Goal: Information Seeking & Learning: Check status

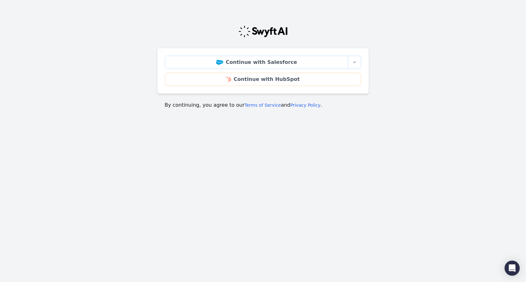
click at [363, 62] on div "Continue with Salesforce More sign-in options Continue with Salesforce Sandbox …" at bounding box center [263, 71] width 212 height 46
click at [353, 63] on icon "button" at bounding box center [354, 62] width 5 height 5
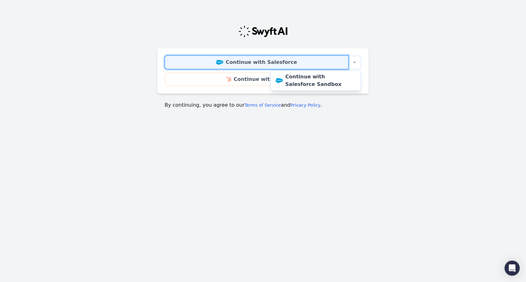
click at [292, 61] on link "Continue with Salesforce" at bounding box center [256, 62] width 183 height 13
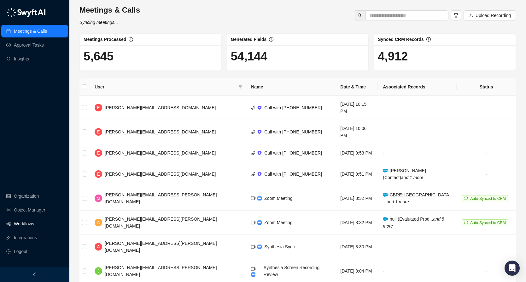
click at [26, 226] on link "Workflows" at bounding box center [24, 224] width 20 height 13
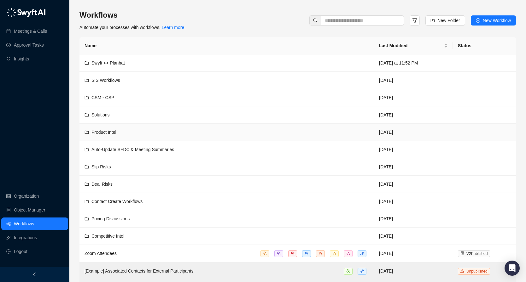
click at [106, 132] on span "Product Intel" at bounding box center [103, 132] width 25 height 5
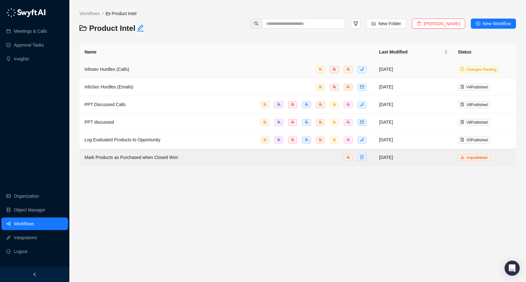
click at [132, 71] on div "Infosec Hurdles (Calls)" at bounding box center [226, 69] width 284 height 7
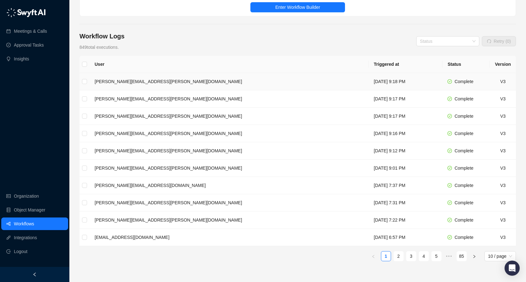
scroll to position [102, 0]
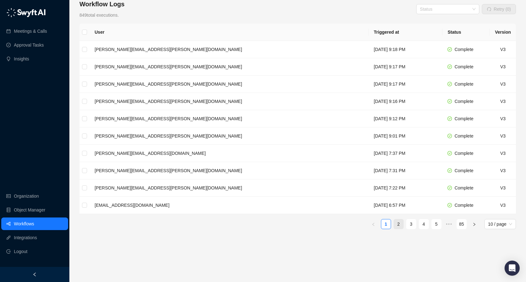
click at [401, 224] on li "2" at bounding box center [398, 224] width 10 height 10
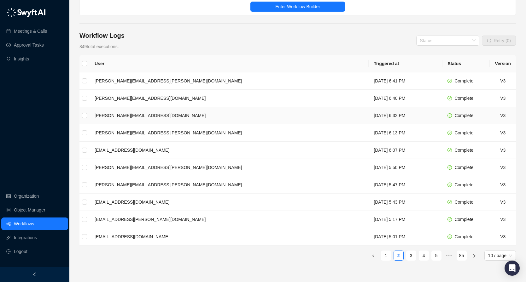
scroll to position [70, 0]
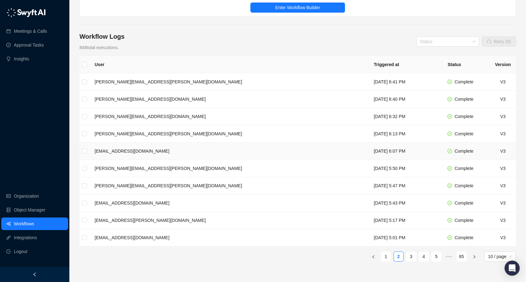
click at [267, 155] on td "cadine.kenton@synthesia.io" at bounding box center [229, 151] width 279 height 17
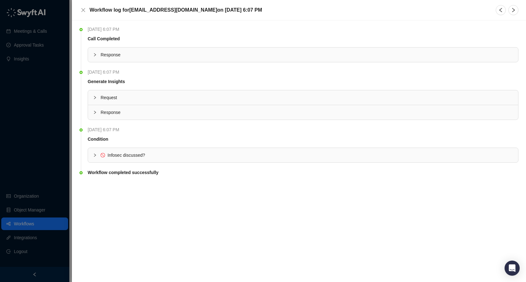
click at [256, 159] on div "Infosec discussed?" at bounding box center [303, 155] width 430 height 14
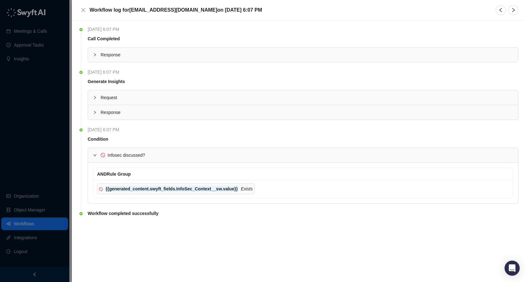
click at [256, 159] on span "Infosec discussed?" at bounding box center [307, 155] width 412 height 7
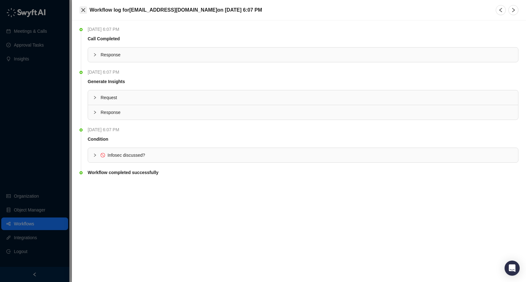
click at [83, 12] on icon "close" at bounding box center [83, 10] width 5 height 5
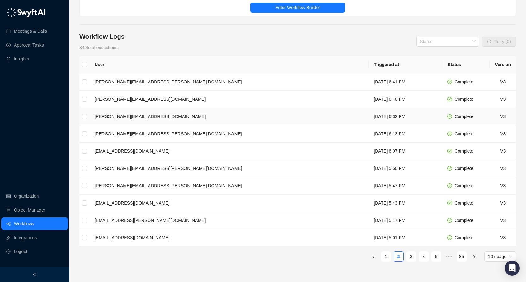
click at [368, 111] on td "Friday, 09/19/25, 6:32 PM" at bounding box center [405, 116] width 74 height 17
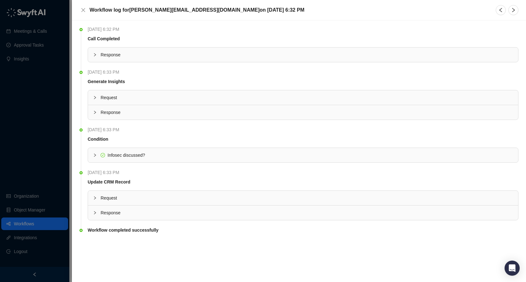
click at [121, 194] on div "Request" at bounding box center [303, 198] width 430 height 14
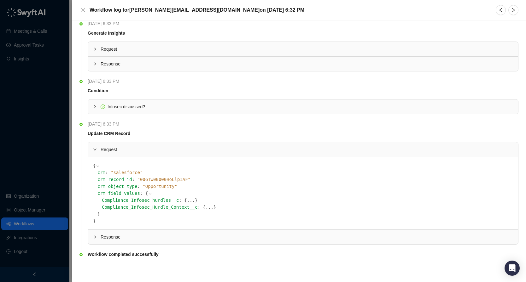
scroll to position [48, 0]
click at [126, 240] on span "Response" at bounding box center [307, 237] width 412 height 7
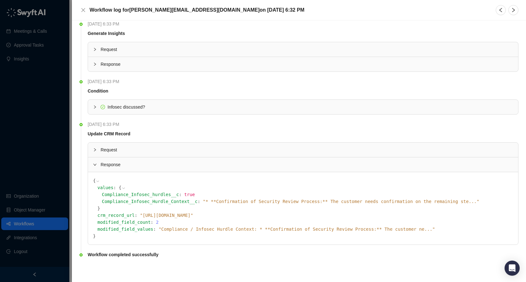
scroll to position [49, 0]
click at [0, 0] on icon at bounding box center [0, 0] width 0 height 0
click at [436, 228] on icon at bounding box center [438, 229] width 4 height 4
click at [120, 229] on span "modified_field_values" at bounding box center [125, 229] width 56 height 5
click at [91, 236] on div "{ values : { Compliance_Infosec_hurdles__c : true Compliance_Infosec_Hurdle_Con…" at bounding box center [303, 208] width 430 height 72
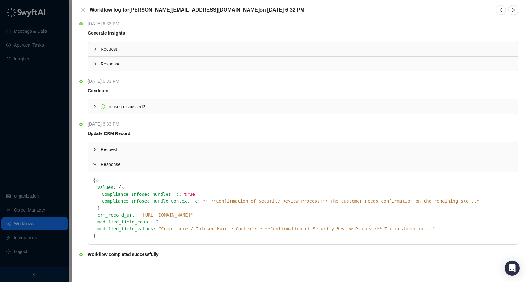
click at [210, 230] on span "" Compliance / Infosec Hurdle Context: * **Confirmation of Security Review Proc…" at bounding box center [297, 229] width 276 height 5
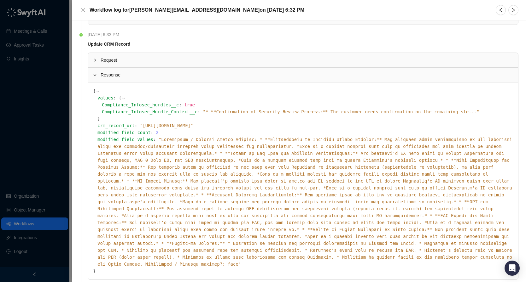
scroll to position [0, 0]
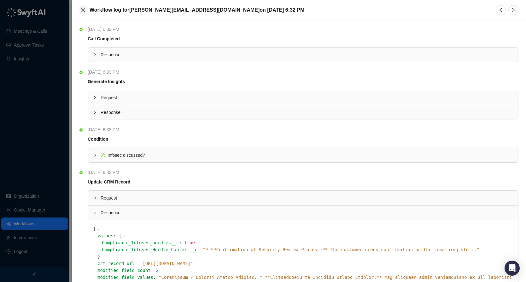
click at [83, 10] on icon "close" at bounding box center [83, 10] width 5 height 5
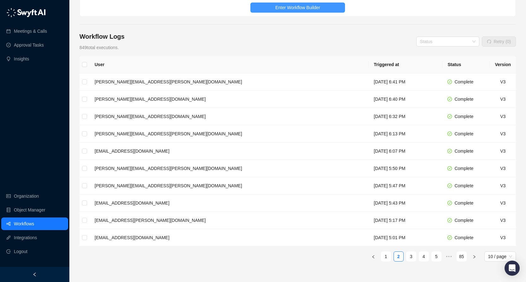
click at [315, 5] on span "Enter Workflow Builder" at bounding box center [297, 7] width 45 height 7
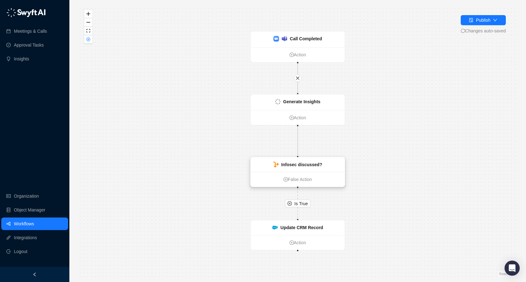
click at [314, 161] on div "Infosec discussed?" at bounding box center [301, 164] width 41 height 7
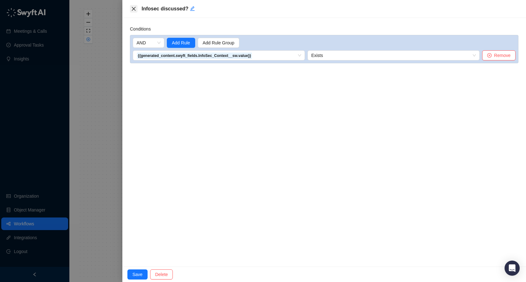
click at [135, 9] on icon "close" at bounding box center [133, 8] width 5 height 5
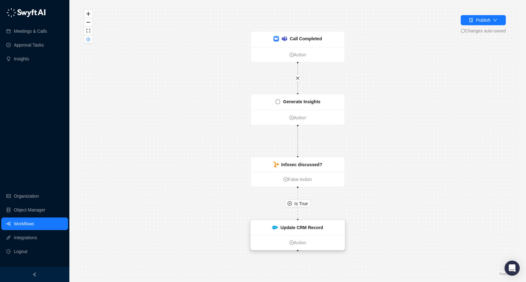
click at [307, 228] on strong "Update CRM Record" at bounding box center [301, 227] width 43 height 5
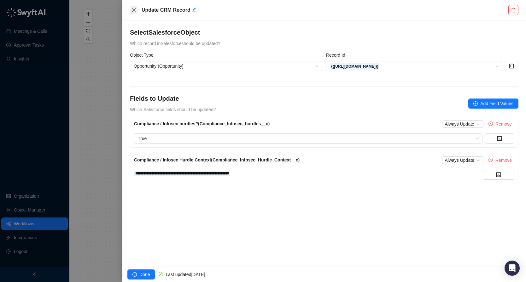
click at [132, 9] on icon "close" at bounding box center [133, 10] width 5 height 5
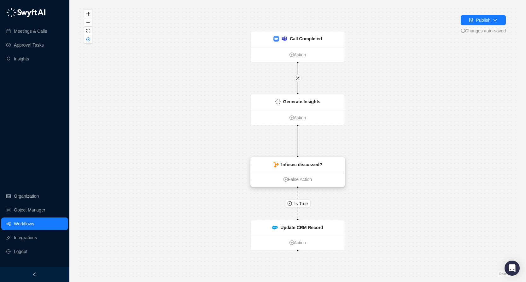
click at [308, 165] on strong "Infosec discussed?" at bounding box center [301, 164] width 41 height 5
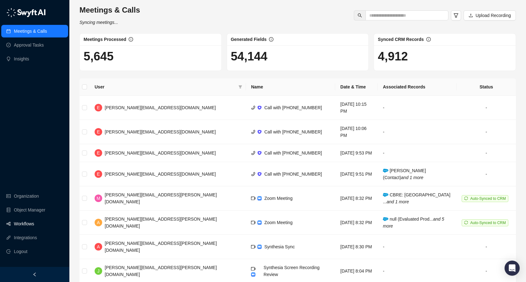
click at [22, 225] on link "Workflows" at bounding box center [24, 224] width 20 height 13
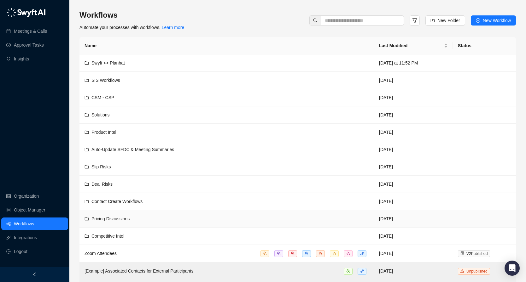
click at [165, 217] on div "Pricing Discussions" at bounding box center [226, 219] width 284 height 7
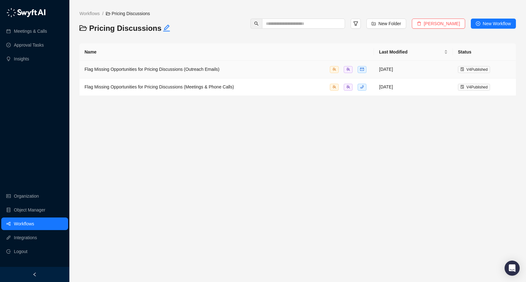
click at [228, 76] on td "Flag Missing Opportunities for Pricing Discussions (Outreach Emails)" at bounding box center [226, 70] width 294 height 18
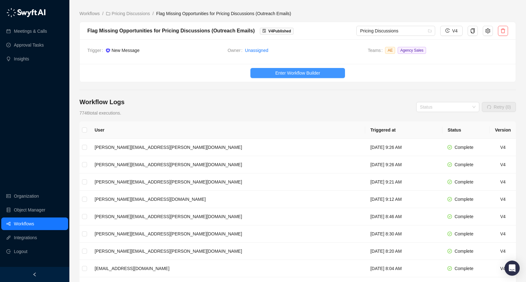
click at [289, 76] on span "Enter Workflow Builder" at bounding box center [297, 73] width 45 height 7
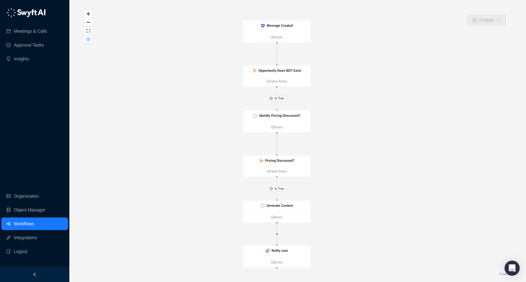
drag, startPoint x: 381, startPoint y: 104, endPoint x: 362, endPoint y: 108, distance: 19.4
click at [362, 108] on div "Is True Is True Message Created Action Opportunity Does NOT Exist False Action …" at bounding box center [297, 141] width 436 height 272
click at [31, 224] on link "Workflows" at bounding box center [24, 224] width 20 height 13
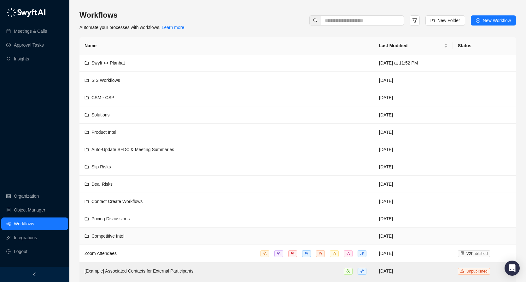
click at [130, 237] on div "Competitive Intel" at bounding box center [226, 236] width 284 height 7
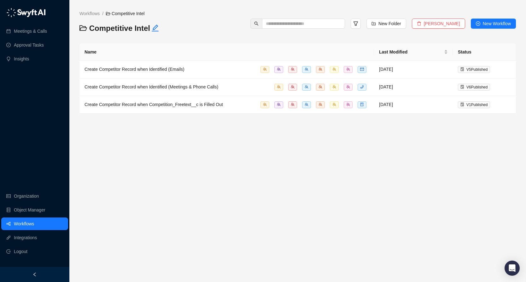
click at [34, 223] on link "Workflows" at bounding box center [24, 224] width 20 height 13
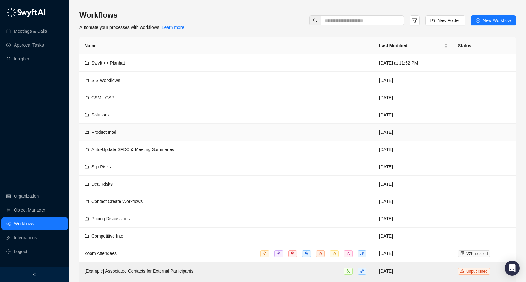
click at [155, 137] on td "Product Intel" at bounding box center [226, 132] width 294 height 17
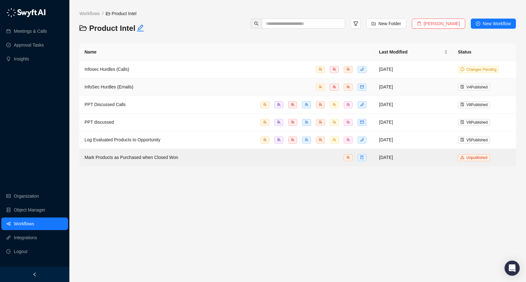
click at [124, 87] on span "InfoSec Hurdles (Emails)" at bounding box center [108, 86] width 49 height 5
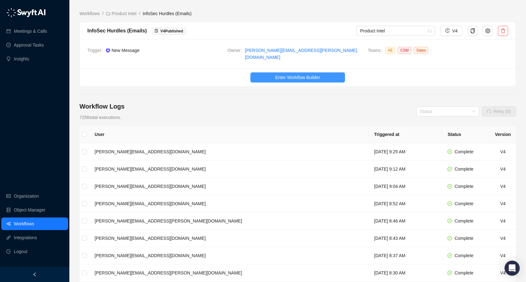
click at [303, 74] on span "Enter Workflow Builder" at bounding box center [297, 77] width 45 height 7
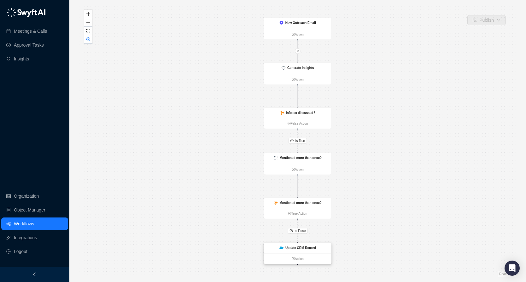
click at [305, 246] on div "Update CRM Record" at bounding box center [297, 248] width 67 height 11
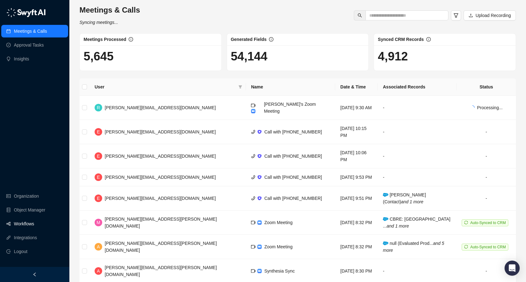
click at [28, 223] on link "Workflows" at bounding box center [24, 224] width 20 height 13
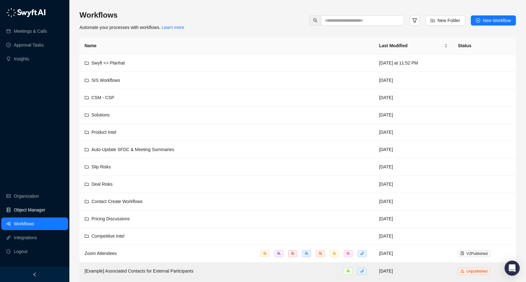
click at [29, 208] on link "Object Manager" at bounding box center [30, 210] width 32 height 13
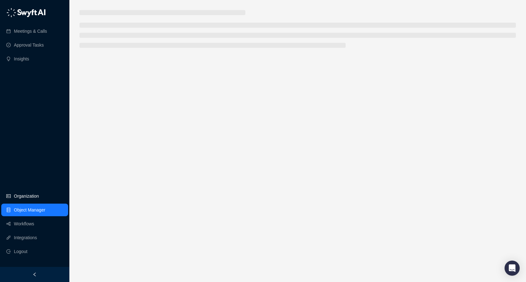
click at [29, 201] on link "Organization" at bounding box center [26, 196] width 25 height 13
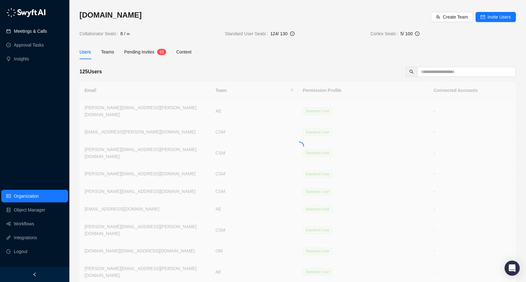
click at [46, 27] on link "Meetings & Calls" at bounding box center [30, 31] width 33 height 13
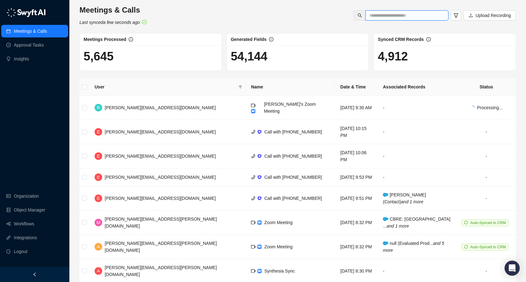
click at [418, 16] on input "text" at bounding box center [404, 15] width 70 height 7
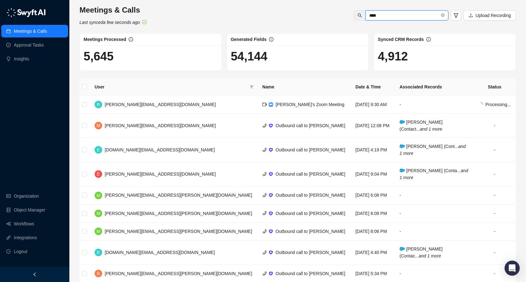
click at [392, 13] on input "****" at bounding box center [404, 15] width 70 height 7
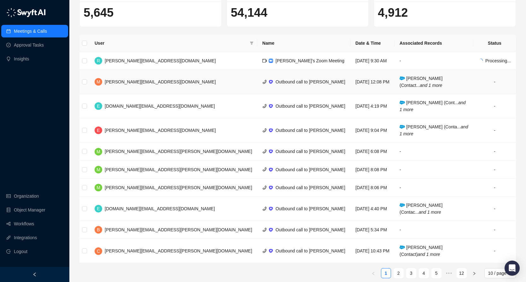
scroll to position [50, 0]
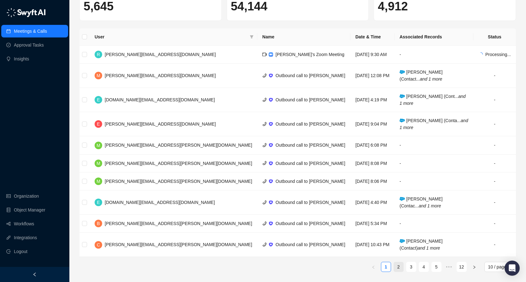
type input "****"
click at [398, 269] on link "2" at bounding box center [398, 267] width 9 height 9
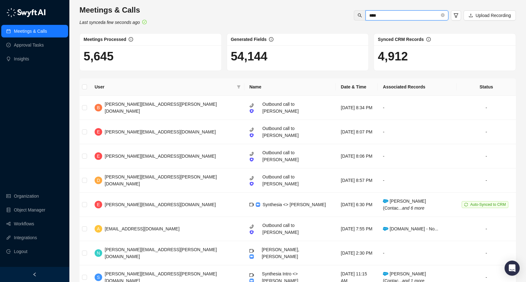
click at [391, 18] on input "****" at bounding box center [404, 15] width 70 height 7
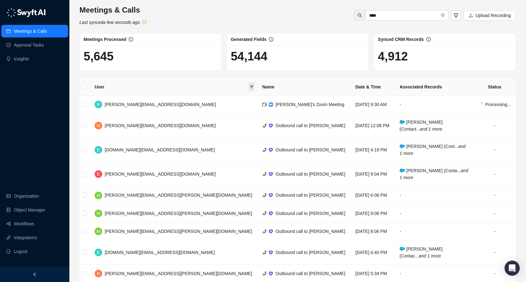
click at [250, 89] on icon "filter" at bounding box center [252, 87] width 4 height 4
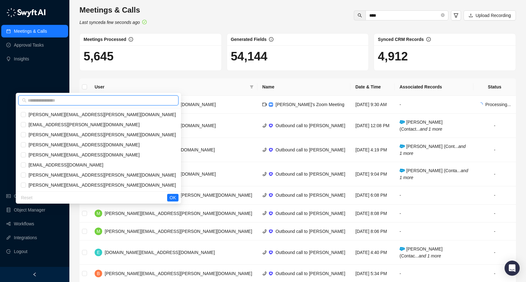
click at [145, 102] on input "text" at bounding box center [101, 100] width 147 height 7
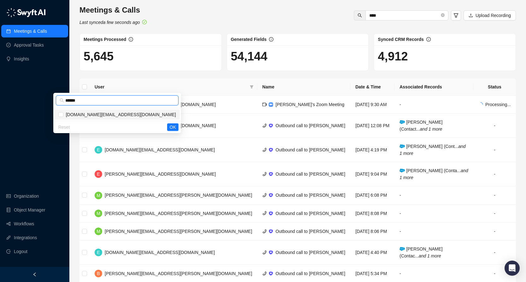
type input "******"
click at [128, 114] on span "elliot.link@synthesia.io" at bounding box center [119, 114] width 113 height 7
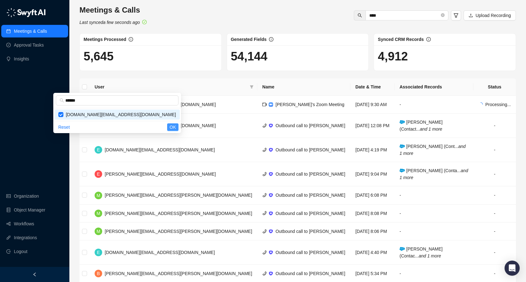
click at [172, 126] on span "OK" at bounding box center [173, 127] width 6 height 7
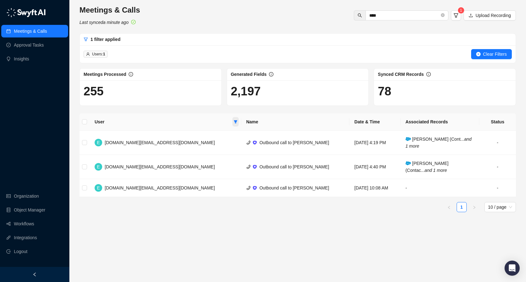
click at [234, 123] on icon "filter" at bounding box center [236, 122] width 4 height 4
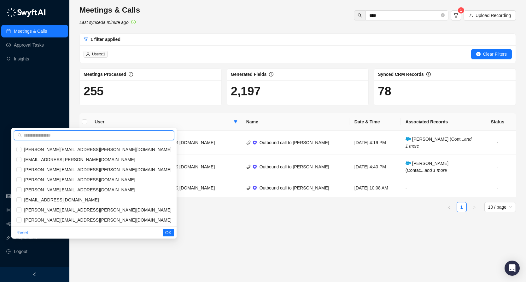
click at [145, 134] on input "text" at bounding box center [96, 135] width 147 height 7
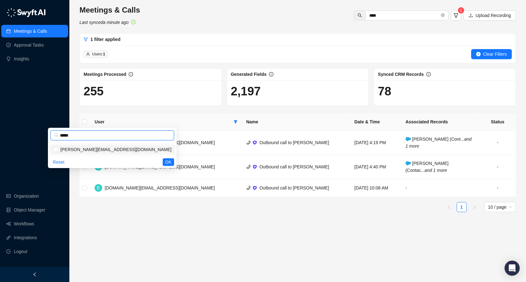
type input "*****"
click at [130, 150] on span "monty.florin@synthesia.io" at bounding box center [114, 149] width 113 height 7
click at [169, 162] on span "OK" at bounding box center [168, 162] width 6 height 7
